Goal: Information Seeking & Learning: Learn about a topic

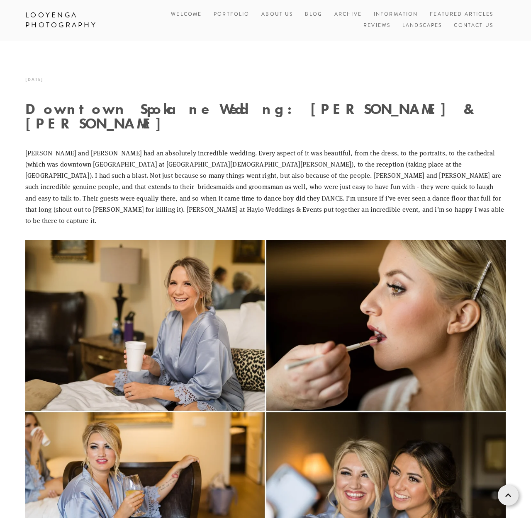
scroll to position [17905, 0]
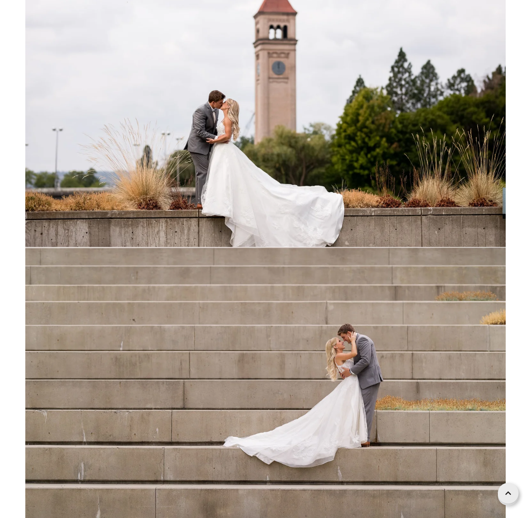
click at [511, 499] on link at bounding box center [507, 493] width 21 height 21
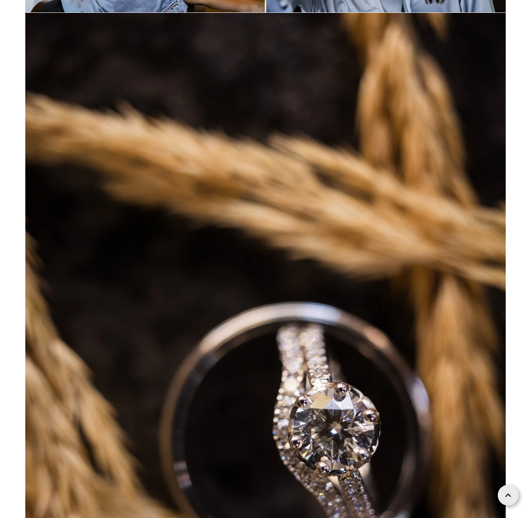
scroll to position [0, 0]
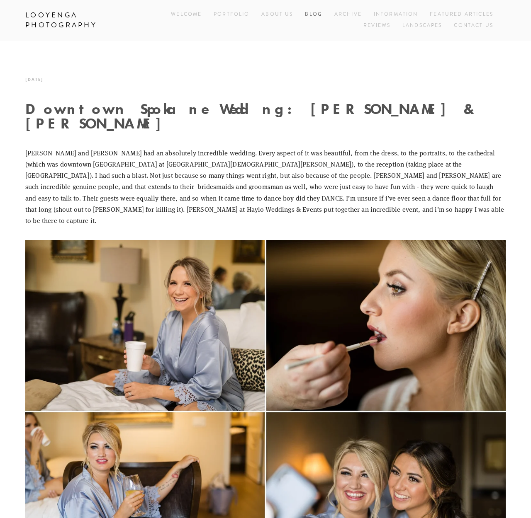
click at [313, 14] on link "Blog" at bounding box center [313, 14] width 17 height 11
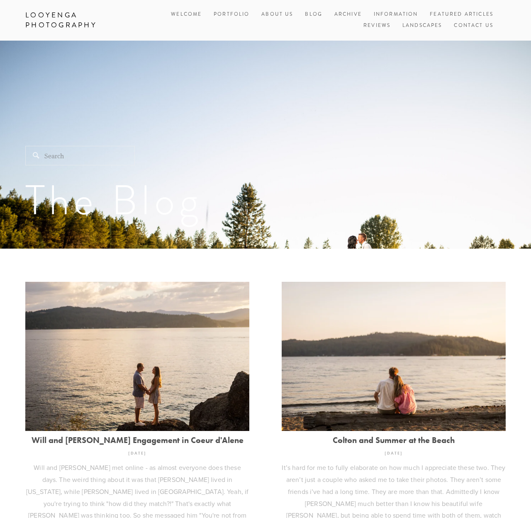
click at [55, 157] on input "Search" at bounding box center [79, 155] width 109 height 19
type input "eric"
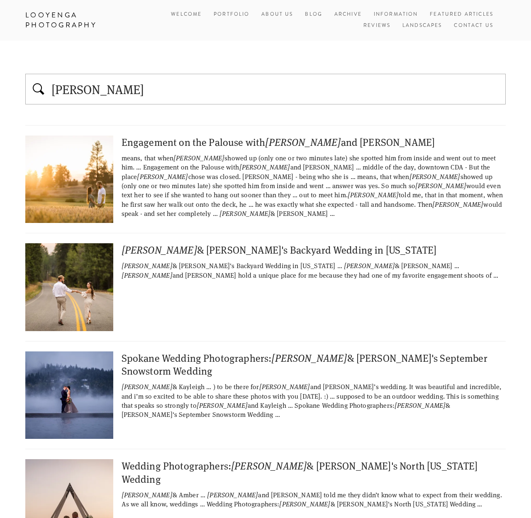
drag, startPoint x: 0, startPoint y: 0, endPoint x: 159, endPoint y: 144, distance: 214.5
click at [159, 144] on div "Engagement on the Palouse with Eric and Magda" at bounding box center [265, 142] width 480 height 13
click at [126, 95] on input "eric" at bounding box center [276, 88] width 450 height 17
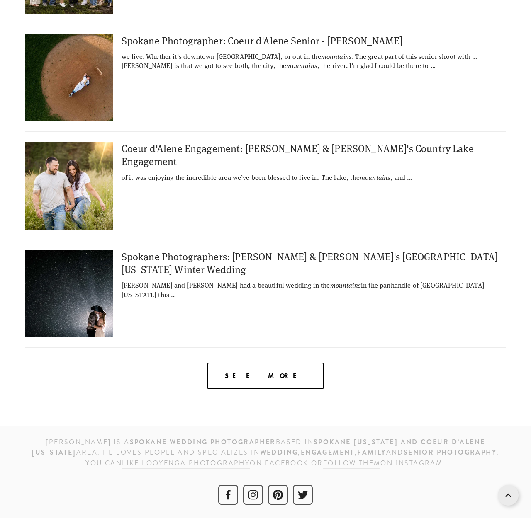
scroll to position [1926, 0]
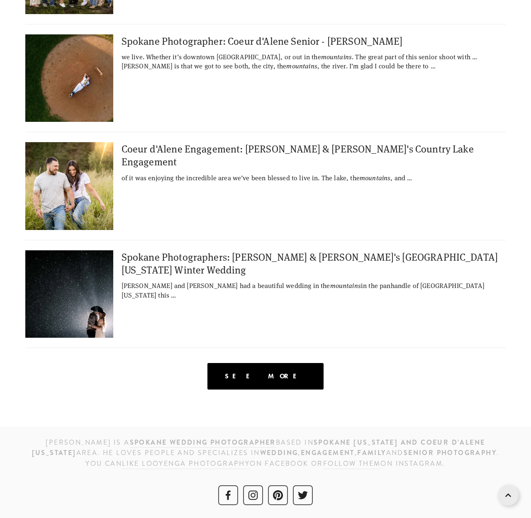
click at [266, 388] on div "See more" at bounding box center [265, 376] width 116 height 26
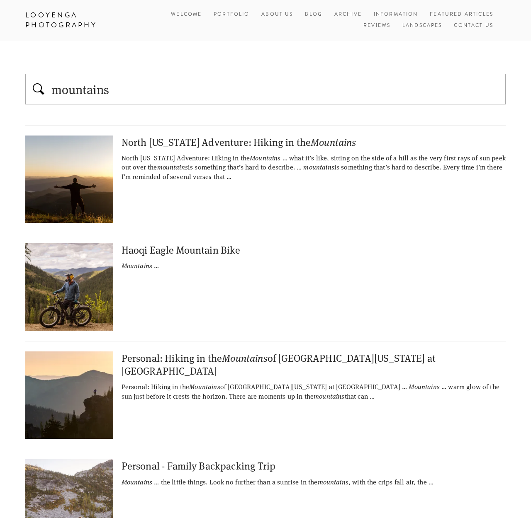
scroll to position [0, 0]
drag, startPoint x: 126, startPoint y: 93, endPoint x: 130, endPoint y: 90, distance: 4.7
click at [126, 93] on input "mountains" at bounding box center [276, 88] width 450 height 17
drag, startPoint x: 132, startPoint y: 89, endPoint x: 126, endPoint y: 88, distance: 6.7
click at [126, 88] on input "mountains" at bounding box center [276, 88] width 450 height 17
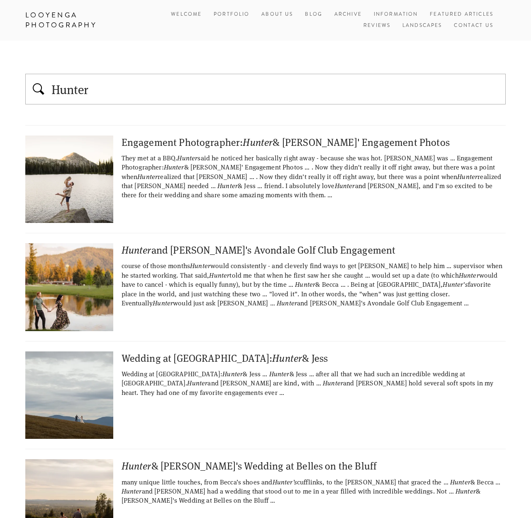
click at [145, 136] on div "Engagement Photographer: Hunter & Jess' Engagement Photos" at bounding box center [313, 142] width 384 height 13
click at [107, 88] on input "Hunter" at bounding box center [276, 88] width 450 height 17
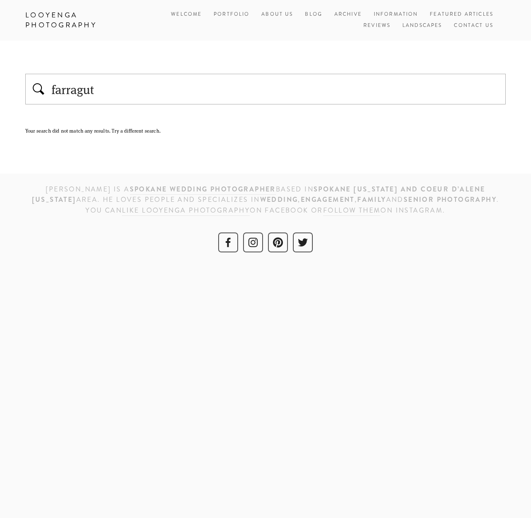
type input "farragut"
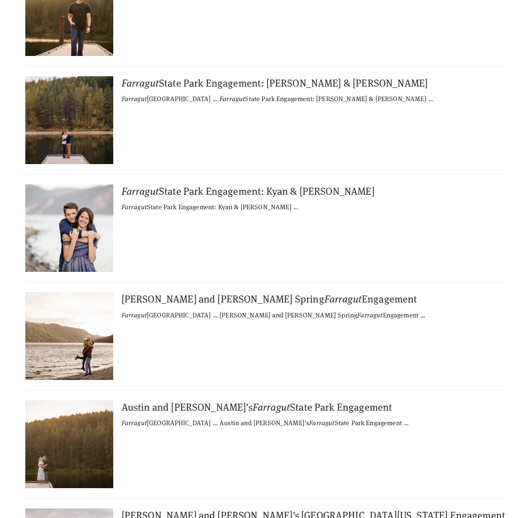
scroll to position [257, 0]
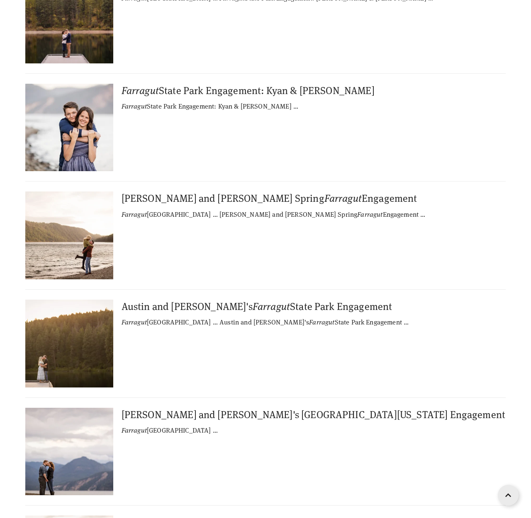
click at [157, 91] on em "Farragut" at bounding box center [139, 90] width 37 height 14
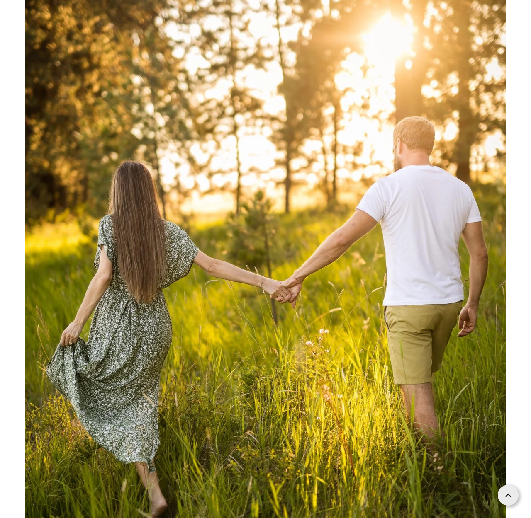
scroll to position [3376, 0]
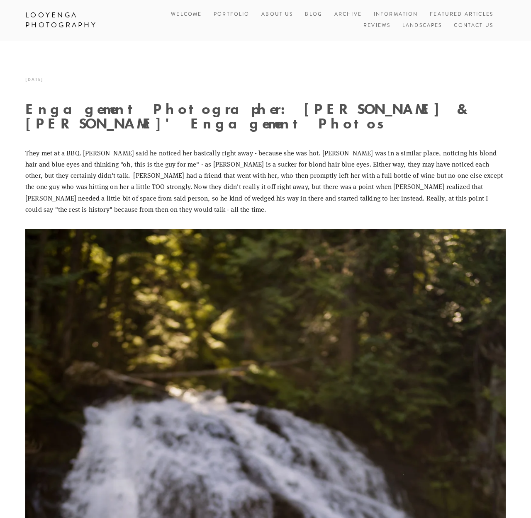
click at [145, 147] on p "They met at a BBQ. [PERSON_NAME] said he noticed her basically right away - bec…" at bounding box center [265, 181] width 480 height 68
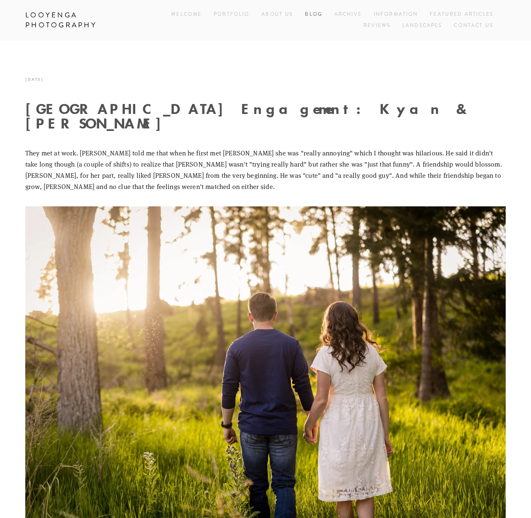
click at [317, 12] on link "Blog" at bounding box center [313, 14] width 17 height 11
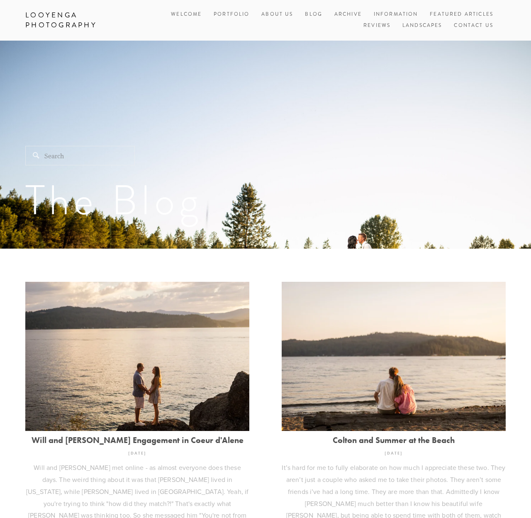
click at [53, 153] on input "Search" at bounding box center [79, 155] width 109 height 19
type input "rainier"
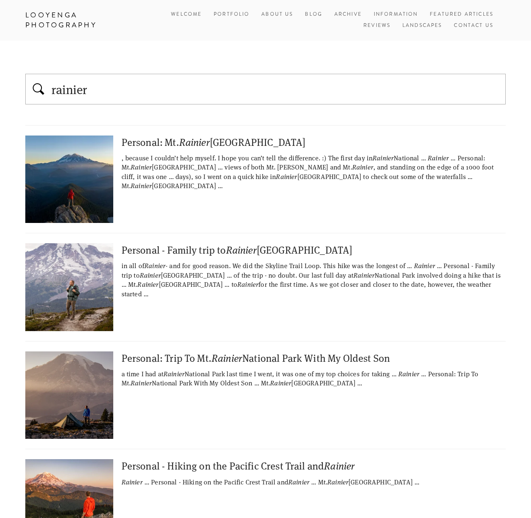
click at [149, 144] on div "Personal: Mt. Rainier National Park" at bounding box center [265, 142] width 480 height 13
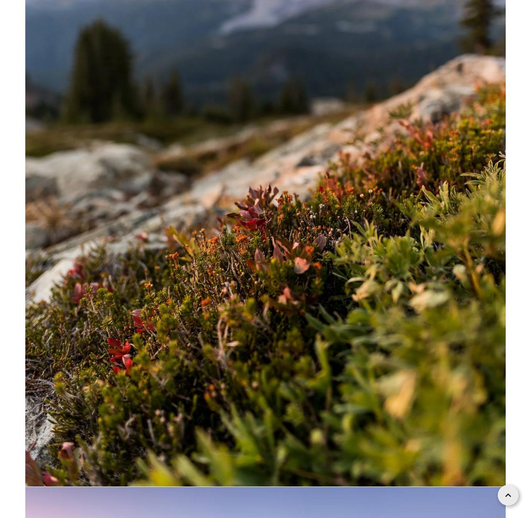
scroll to position [10299, 0]
